Goal: Task Accomplishment & Management: Use online tool/utility

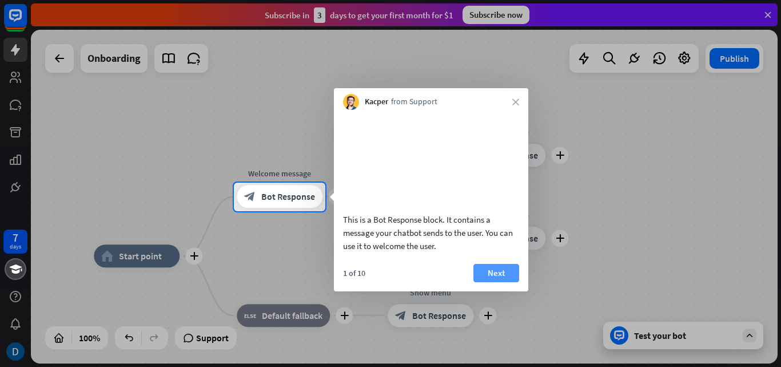
click at [497, 282] on button "Next" at bounding box center [497, 273] width 46 height 18
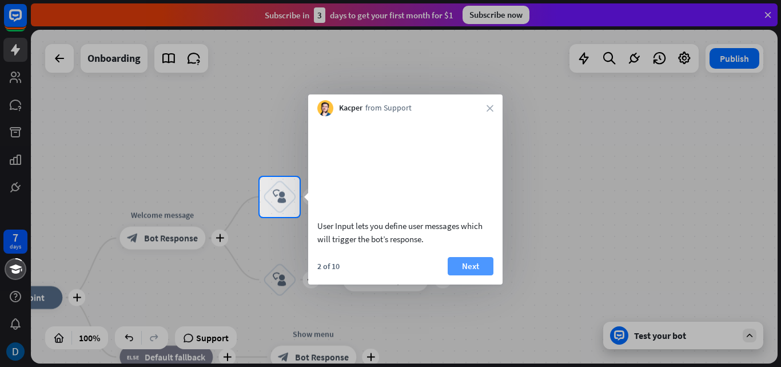
click at [486, 274] on button "Next" at bounding box center [471, 266] width 46 height 18
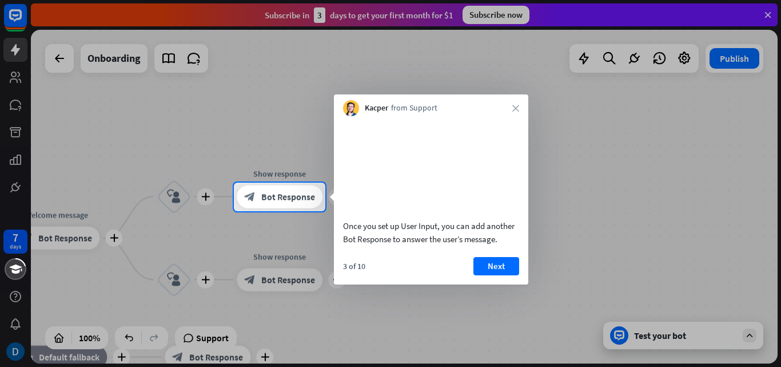
click at [486, 274] on button "Next" at bounding box center [497, 266] width 46 height 18
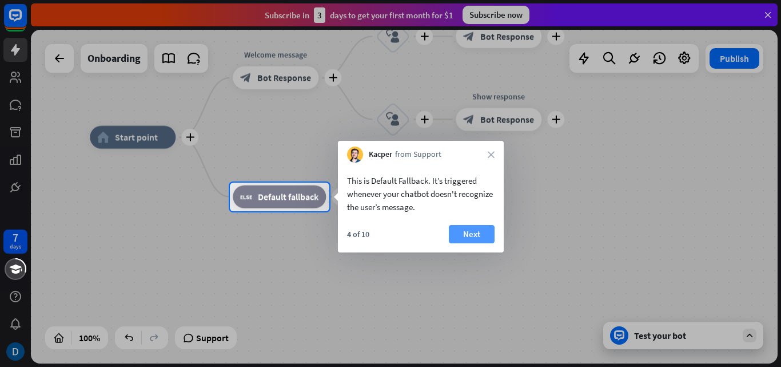
click at [471, 232] on button "Next" at bounding box center [472, 234] width 46 height 18
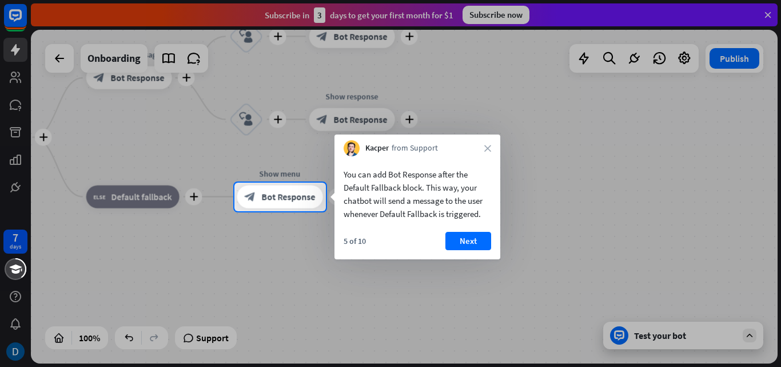
click at [693, 334] on div at bounding box center [390, 289] width 781 height 156
click at [461, 239] on button "Next" at bounding box center [468, 241] width 46 height 18
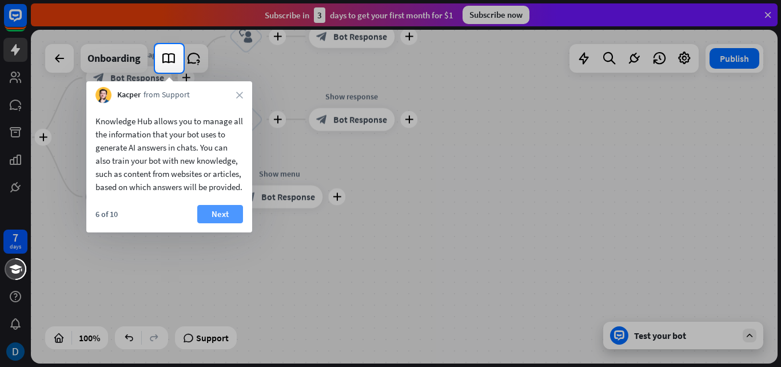
click at [223, 223] on button "Next" at bounding box center [220, 214] width 46 height 18
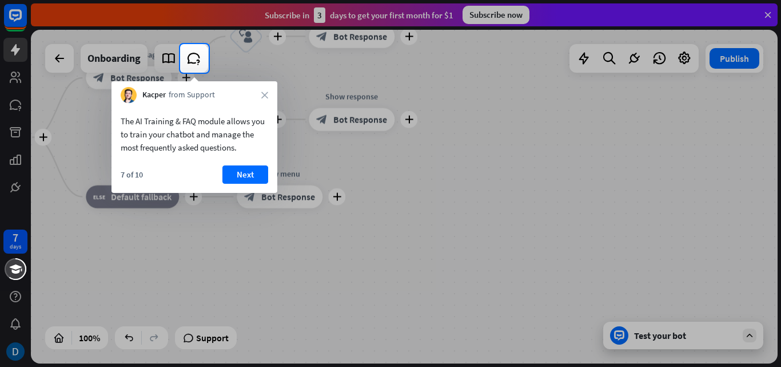
click at [247, 161] on div "The AI Training & FAQ module allows you to train your chatbot and manage the mo…" at bounding box center [195, 148] width 166 height 90
click at [251, 172] on button "Next" at bounding box center [246, 174] width 46 height 18
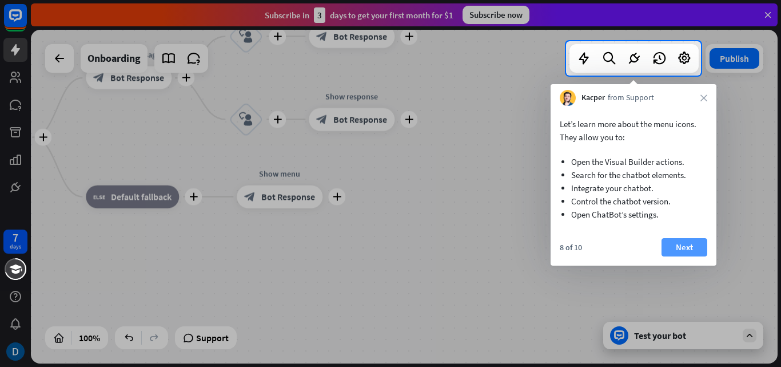
click at [706, 248] on button "Next" at bounding box center [685, 247] width 46 height 18
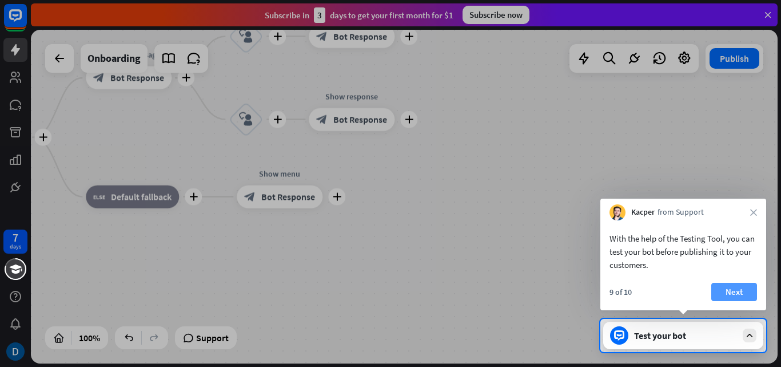
click at [741, 290] on button "Next" at bounding box center [735, 292] width 46 height 18
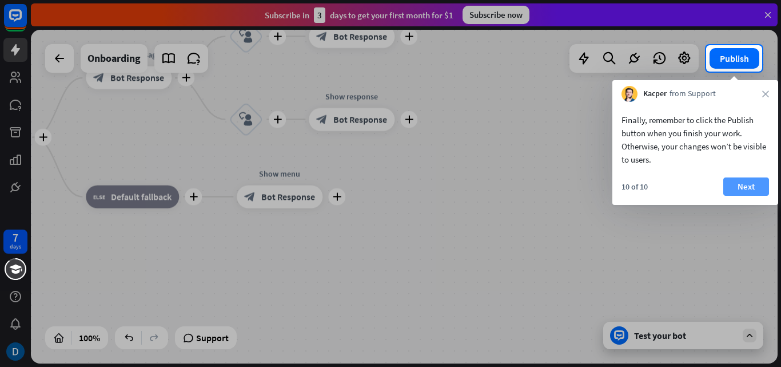
click at [752, 181] on button "Next" at bounding box center [747, 186] width 46 height 18
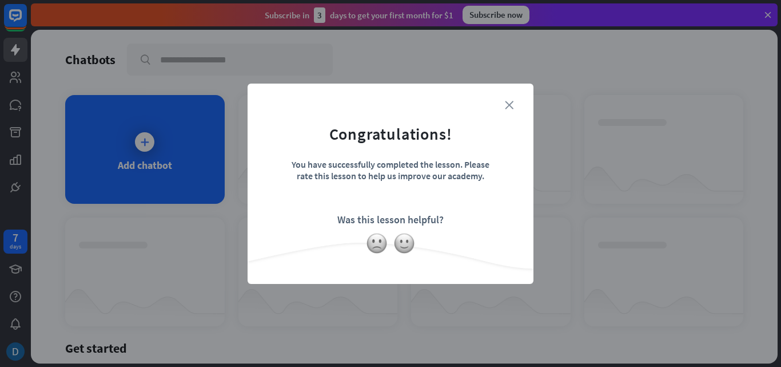
click at [512, 106] on icon "close" at bounding box center [509, 105] width 9 height 9
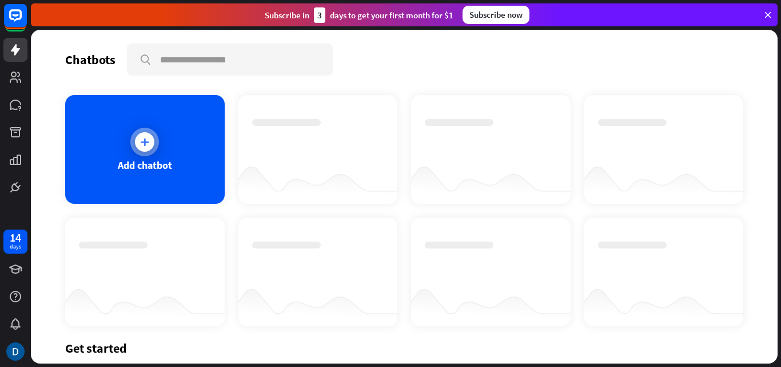
click at [148, 149] on div at bounding box center [144, 141] width 19 height 19
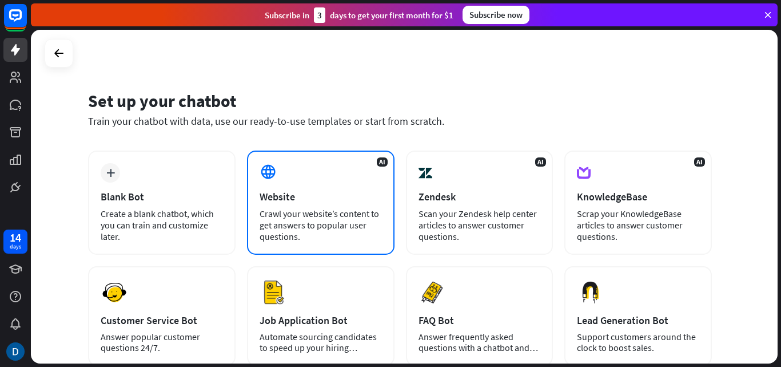
click at [358, 197] on div "Website" at bounding box center [321, 196] width 122 height 13
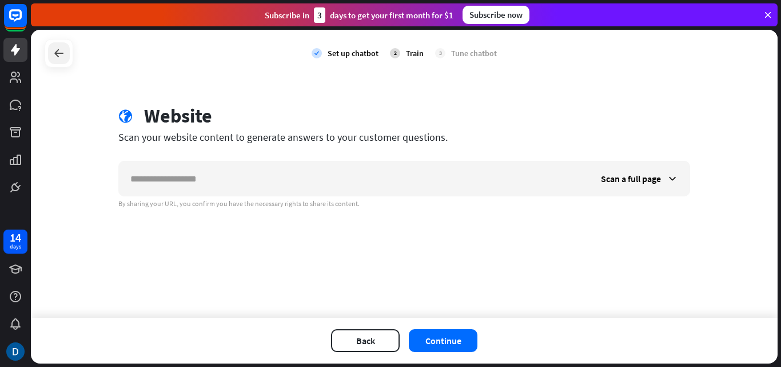
click at [61, 51] on icon at bounding box center [59, 53] width 14 height 14
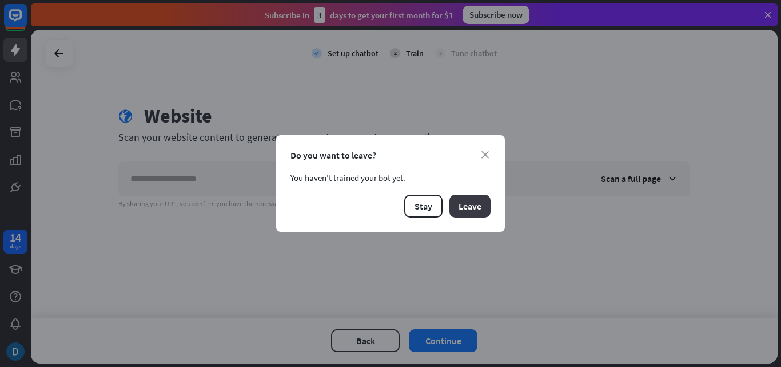
click at [460, 207] on button "Leave" at bounding box center [470, 205] width 41 height 23
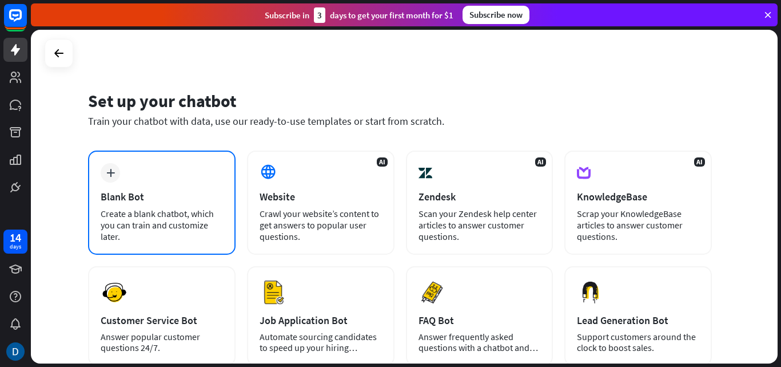
click at [165, 197] on div "Blank Bot" at bounding box center [162, 196] width 122 height 13
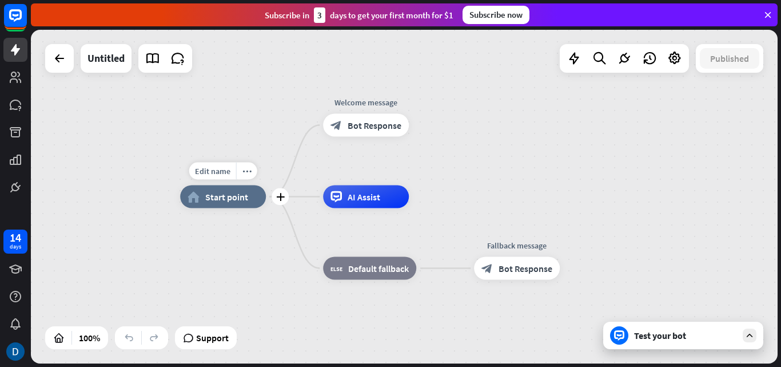
click at [249, 207] on div "home_2 Start point" at bounding box center [223, 196] width 86 height 23
click at [212, 175] on span "Edit name" at bounding box center [212, 171] width 35 height 10
click at [724, 346] on div "Test your bot" at bounding box center [684, 334] width 160 height 27
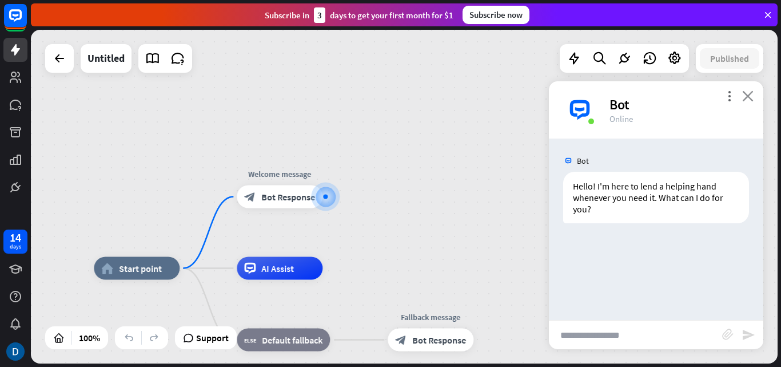
click at [748, 97] on icon "close" at bounding box center [748, 95] width 11 height 11
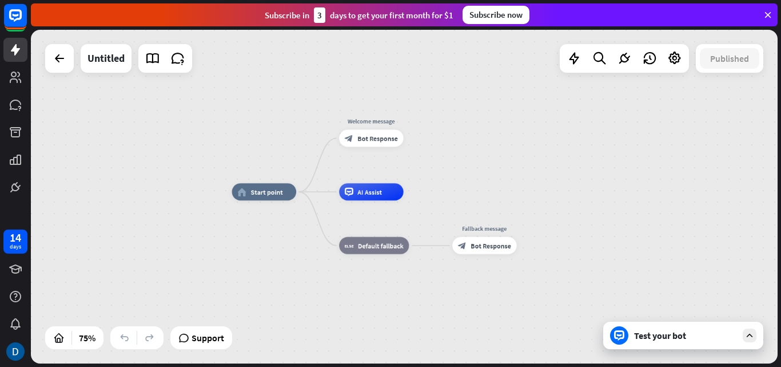
drag, startPoint x: 456, startPoint y: 202, endPoint x: 465, endPoint y: 158, distance: 44.9
click at [465, 158] on div "home_2 Start point Welcome message block_bot_response Bot Response AI Assist bl…" at bounding box center [404, 197] width 747 height 334
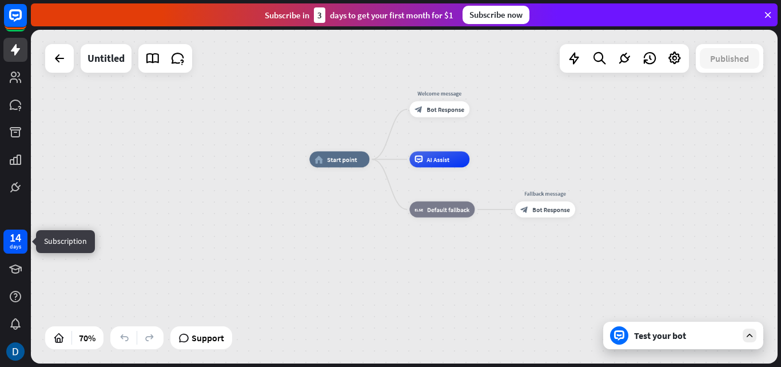
click at [16, 242] on div "14" at bounding box center [15, 237] width 11 height 10
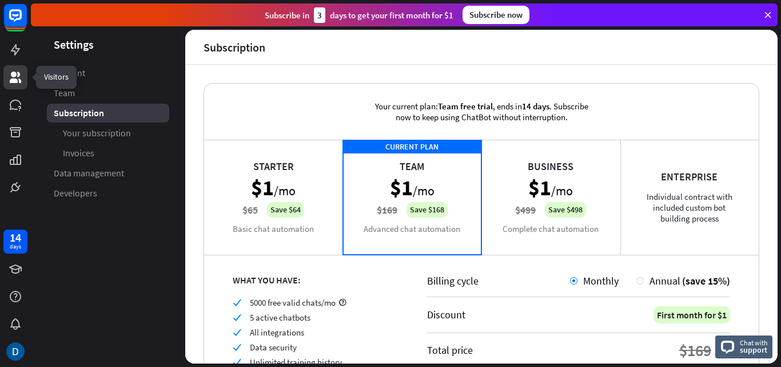
click at [19, 81] on icon at bounding box center [15, 77] width 11 height 11
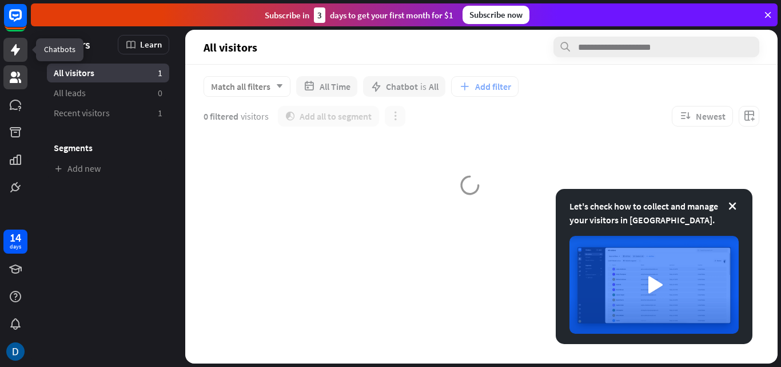
click at [15, 54] on icon at bounding box center [15, 49] width 9 height 11
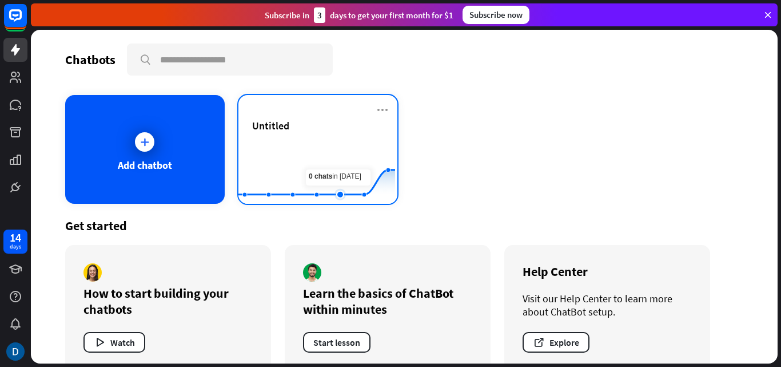
click at [332, 189] on icon at bounding box center [316, 182] width 191 height 25
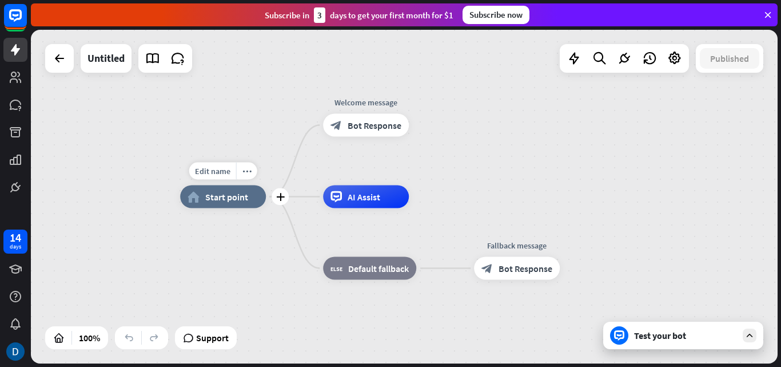
click at [219, 203] on div "home_2 Start point" at bounding box center [223, 196] width 86 height 23
click at [216, 172] on span "Edit name" at bounding box center [212, 171] width 35 height 10
click at [386, 122] on span "Bot Response" at bounding box center [375, 125] width 54 height 11
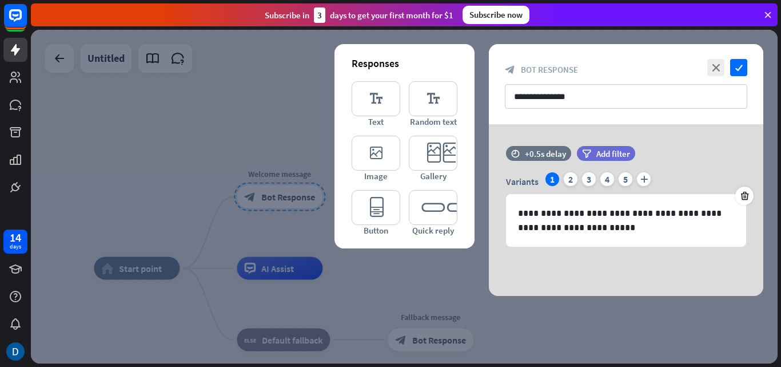
click at [162, 273] on div at bounding box center [404, 197] width 747 height 334
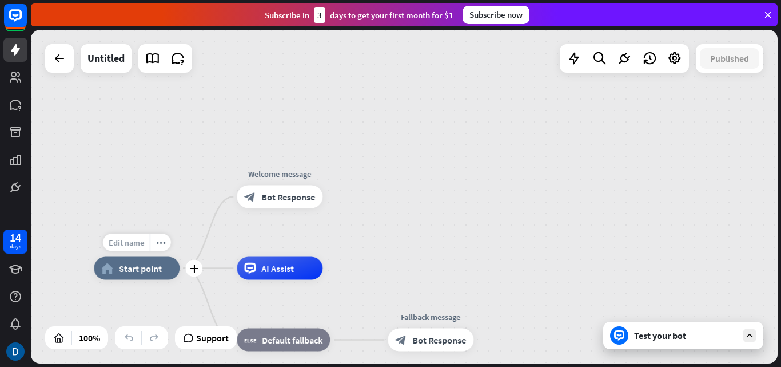
click at [127, 239] on span "Edit name" at bounding box center [126, 242] width 35 height 10
type input "**********"
click at [452, 207] on div "**********" at bounding box center [404, 197] width 747 height 334
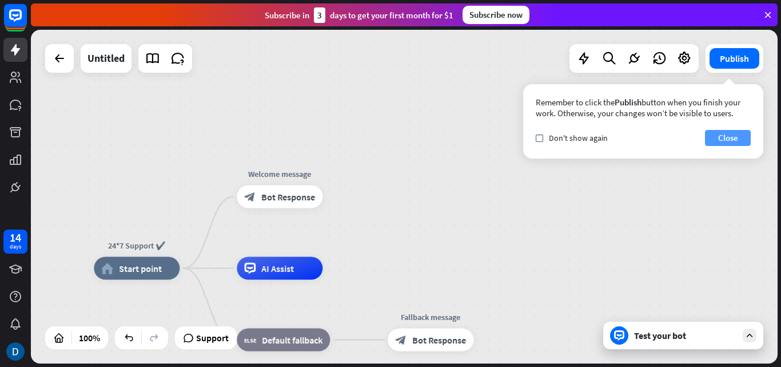
click at [743, 141] on button "Close" at bounding box center [728, 138] width 46 height 16
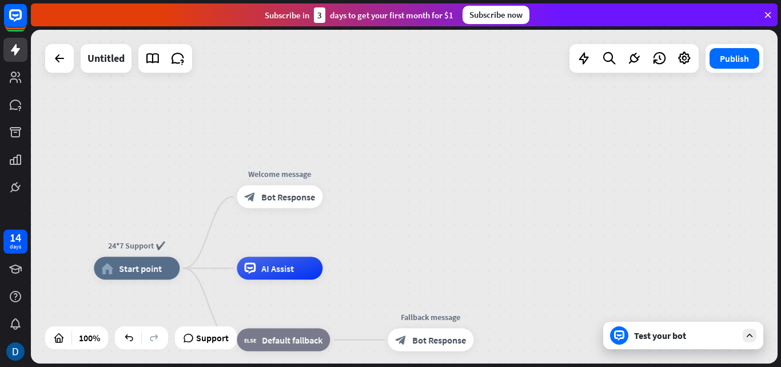
click at [682, 347] on div "Test your bot" at bounding box center [684, 334] width 160 height 27
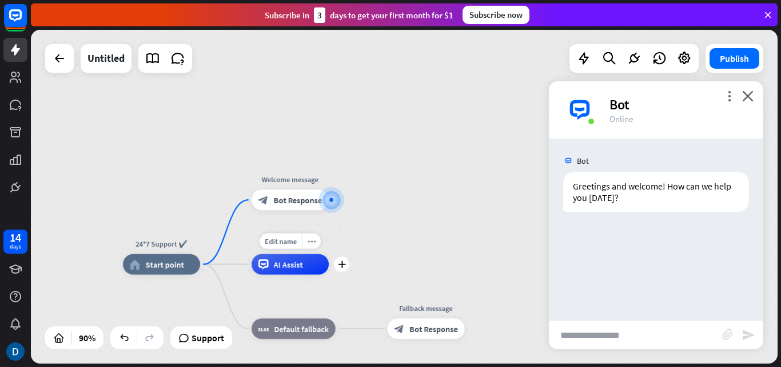
click at [293, 272] on div "AI Assist" at bounding box center [290, 264] width 77 height 21
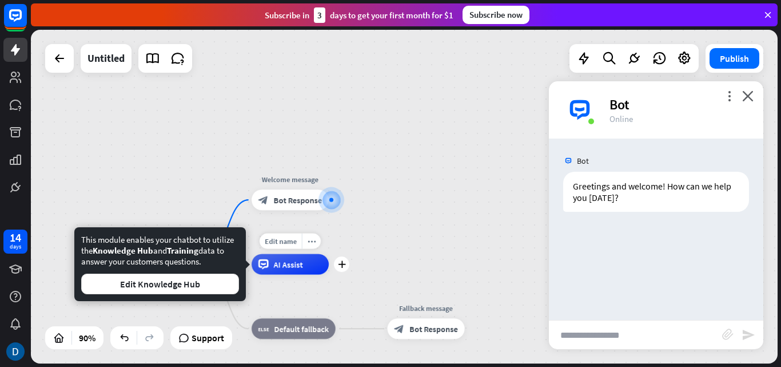
click at [329, 275] on div "Edit name more_horiz plus AI Assist" at bounding box center [290, 264] width 77 height 21
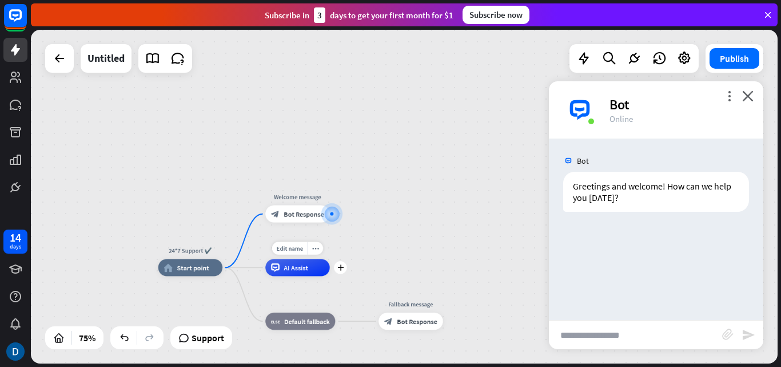
click at [343, 267] on icon "plus" at bounding box center [341, 267] width 6 height 6
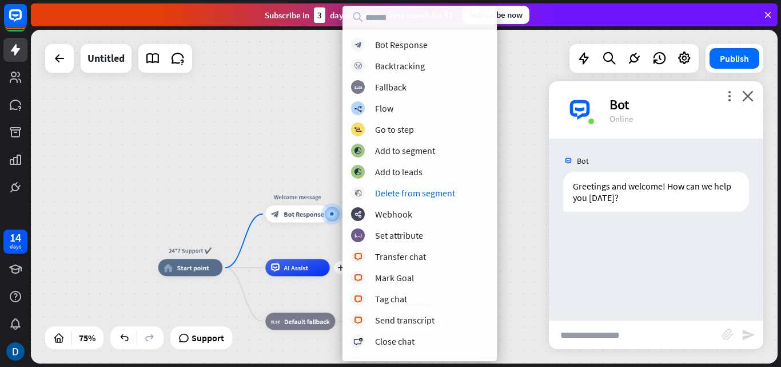
click at [65, 134] on div "24*7 Support ✔️ home_2 Start point Welcome message block_bot_response Bot Respo…" at bounding box center [404, 197] width 747 height 334
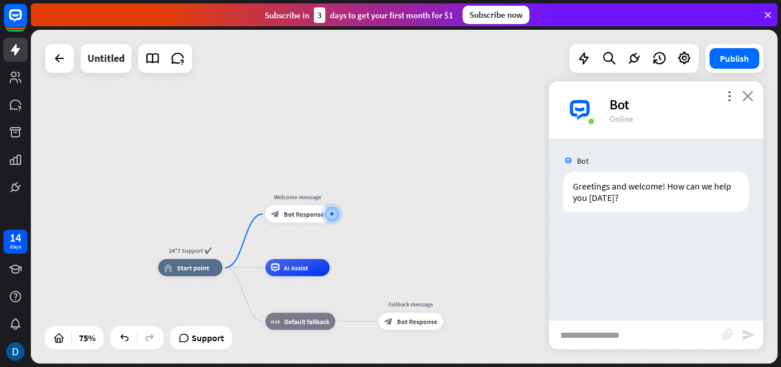
click at [750, 97] on icon "close" at bounding box center [748, 95] width 11 height 11
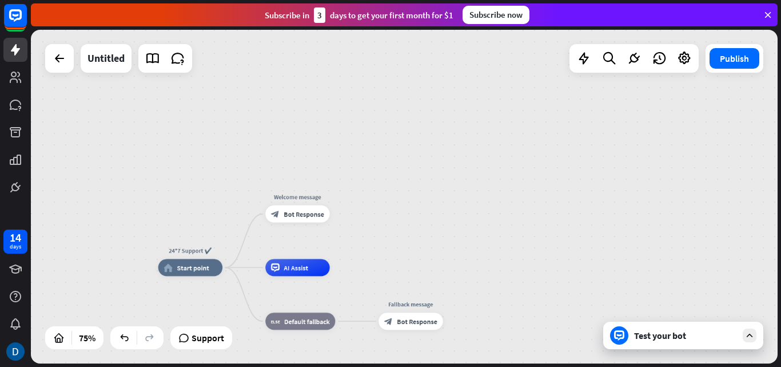
click at [768, 17] on icon at bounding box center [768, 15] width 10 height 10
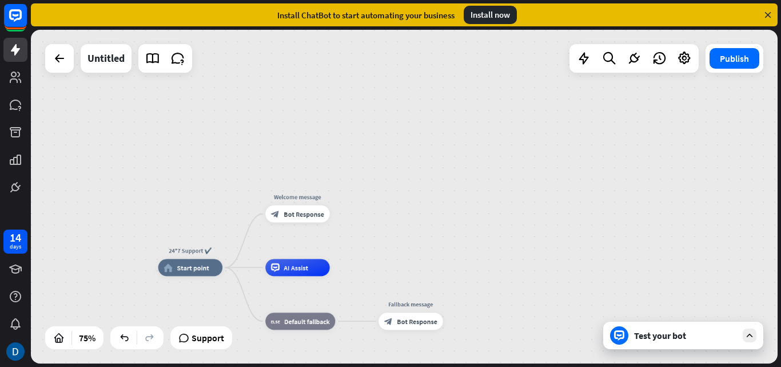
click at [763, 17] on div "Install ChatBot to start automating your business Install now" at bounding box center [404, 14] width 747 height 23
click at [767, 17] on icon at bounding box center [768, 15] width 10 height 10
